Goal: Register for event/course

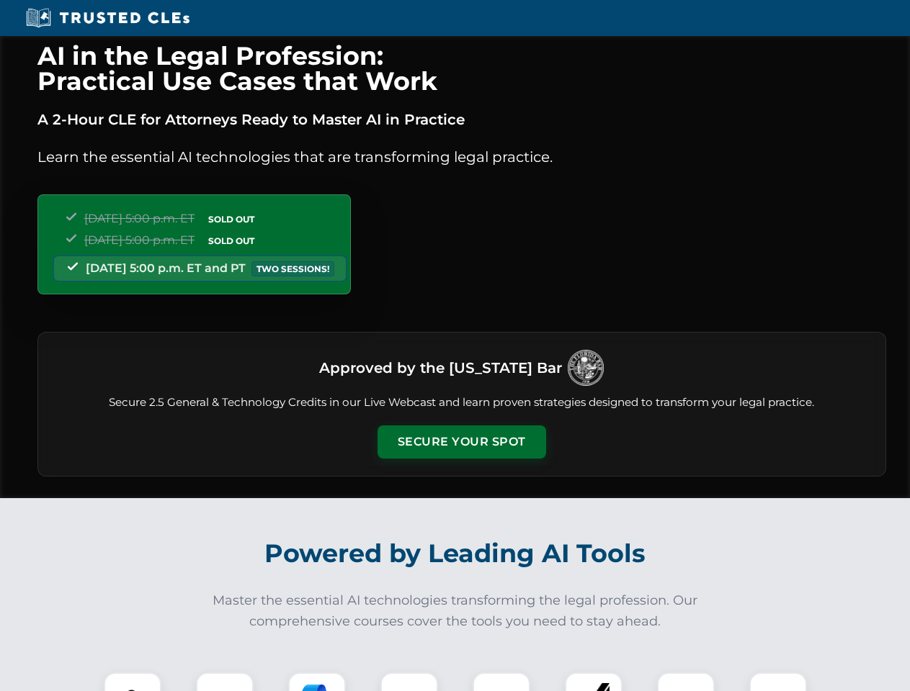
click at [461, 442] on button "Secure Your Spot" at bounding box center [461, 442] width 169 height 33
click at [133, 682] on img at bounding box center [133, 702] width 42 height 42
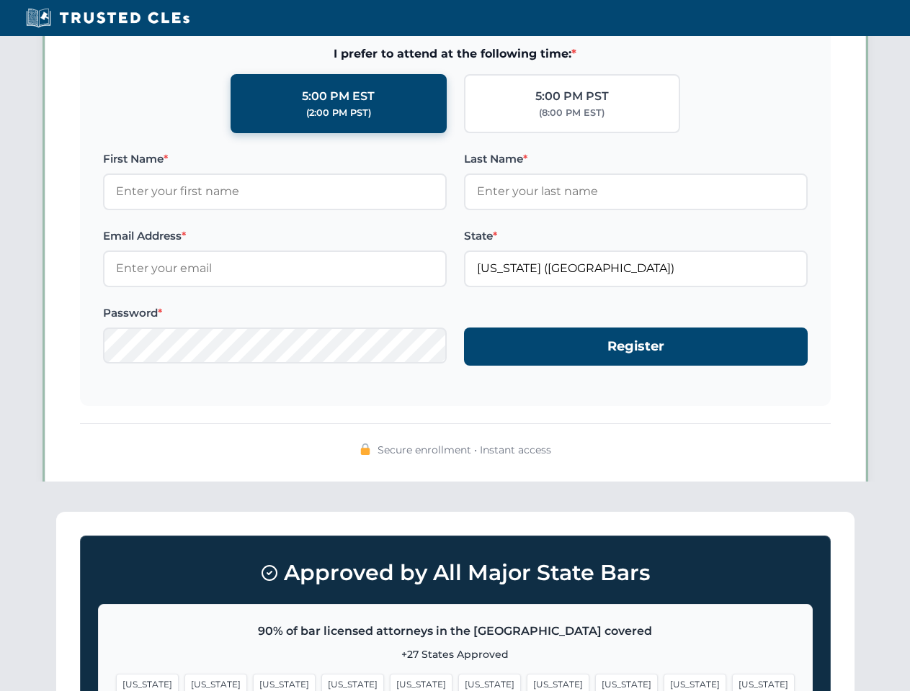
click at [527, 682] on span "[US_STATE]" at bounding box center [558, 684] width 63 height 21
click at [663, 682] on span "[US_STATE]" at bounding box center [694, 684] width 63 height 21
